Goal: Use online tool/utility: Utilize a website feature to perform a specific function

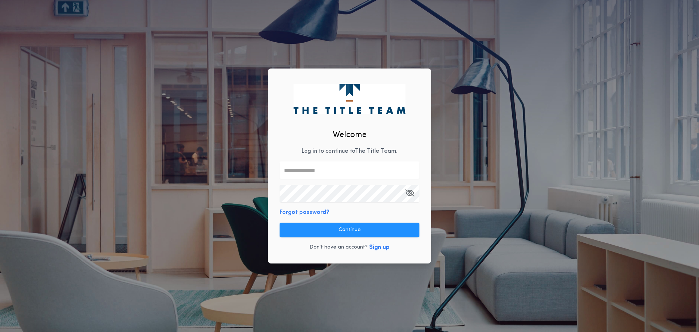
click at [311, 175] on input "text" at bounding box center [350, 169] width 140 height 17
type input "**********"
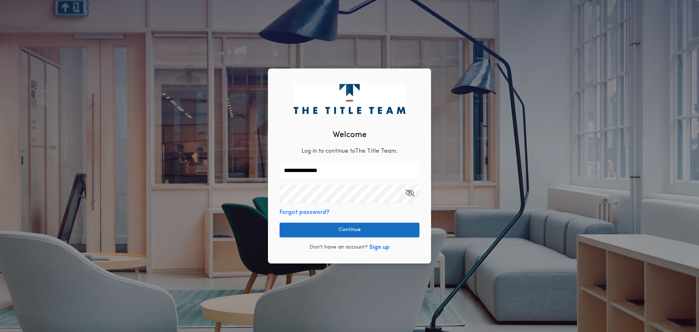
click at [338, 227] on button "Continue" at bounding box center [350, 229] width 140 height 15
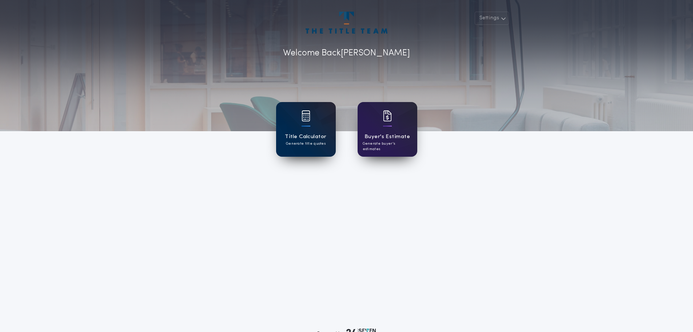
click at [309, 131] on div "Title Calculator Generate title quotes" at bounding box center [306, 129] width 60 height 55
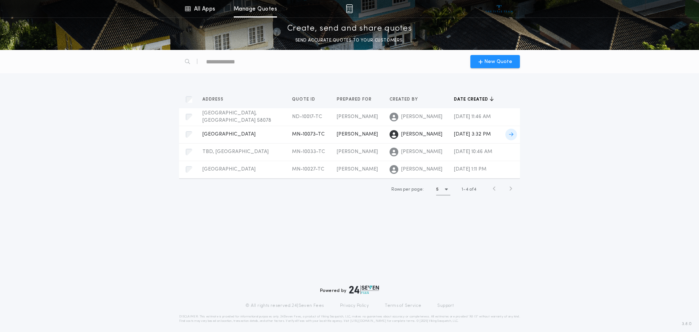
click at [298, 131] on span "MN-10073-TC" at bounding box center [308, 133] width 33 height 5
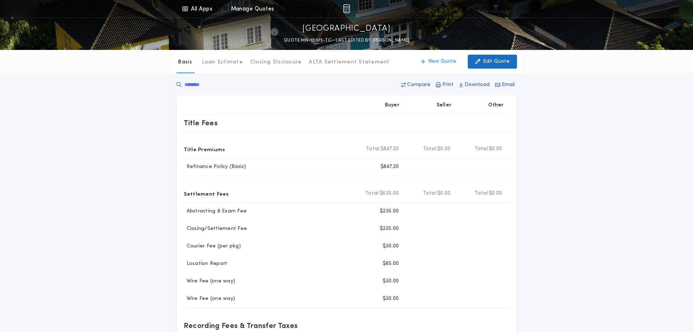
click at [495, 61] on p "Edit Quote" at bounding box center [496, 61] width 27 height 7
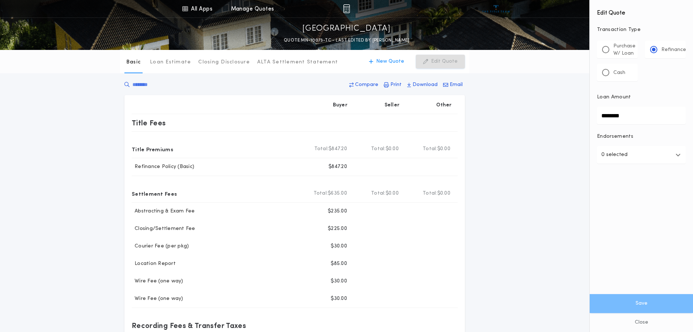
drag, startPoint x: 537, startPoint y: 120, endPoint x: 529, endPoint y: 120, distance: 8.4
click at [529, 120] on div "All Apps Title Calculator Buyer's Estimate Menu All Apps Manage Quotes [GEOGRAP…" at bounding box center [346, 277] width 693 height 554
type input "********"
click at [638, 303] on button "Save" at bounding box center [641, 303] width 103 height 19
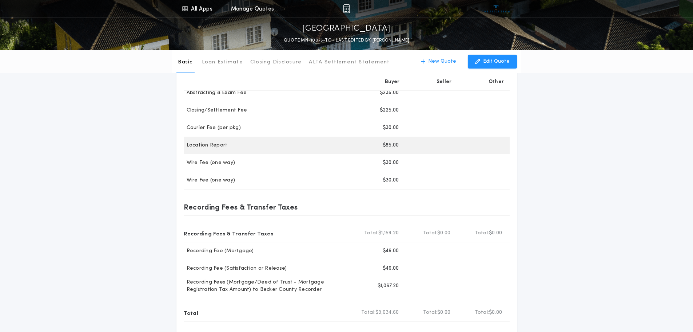
scroll to position [182, 0]
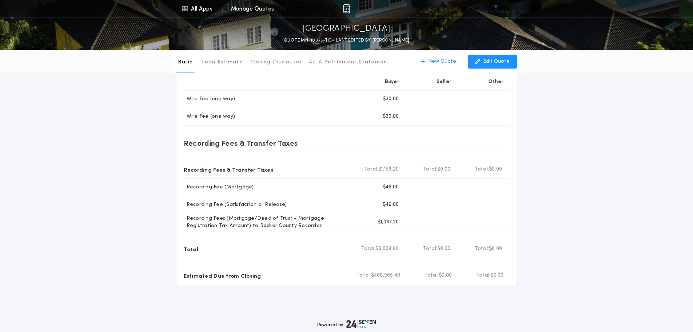
drag, startPoint x: 598, startPoint y: 217, endPoint x: 606, endPoint y: 199, distance: 19.4
click at [598, 216] on div "Basic Loan Estimate Closing Disclosure ALTA Settlement Statement Basic New Quot…" at bounding box center [346, 76] width 693 height 417
